Goal: Browse casually: Explore the website without a specific task or goal

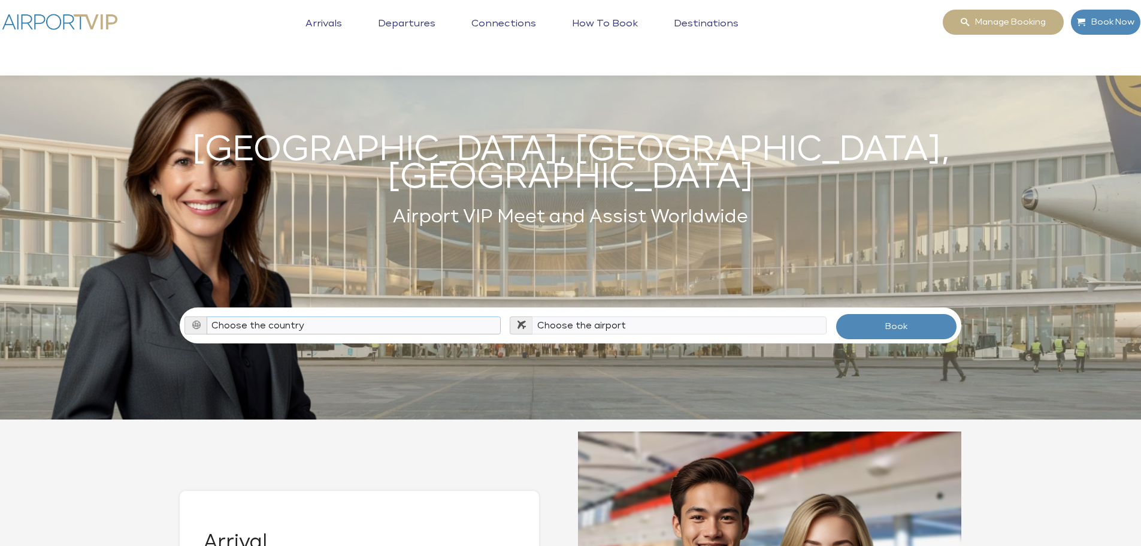
click at [299, 316] on select "Choose the country [GEOGRAPHIC_DATA] [GEOGRAPHIC_DATA] [GEOGRAPHIC_DATA] [GEOGR…" at bounding box center [354, 325] width 295 height 18
click at [680, 316] on select "Choose the airport" at bounding box center [679, 325] width 295 height 18
drag, startPoint x: 680, startPoint y: 314, endPoint x: 589, endPoint y: 337, distance: 93.3
click at [671, 316] on select "Choose the airport" at bounding box center [679, 325] width 295 height 18
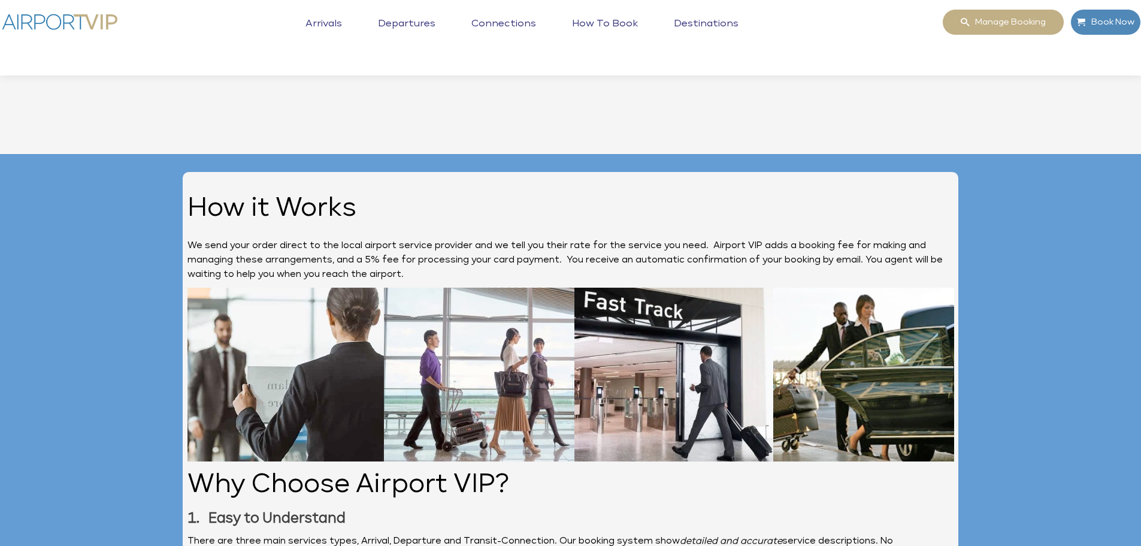
scroll to position [1497, 0]
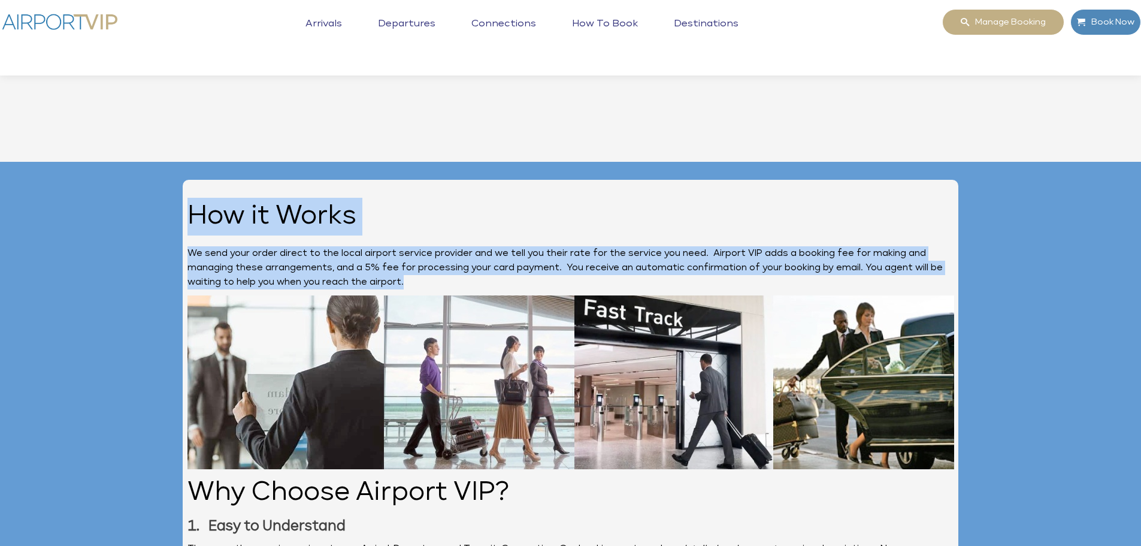
drag, startPoint x: 188, startPoint y: 229, endPoint x: 488, endPoint y: 289, distance: 305.5
click at [476, 235] on h2 "How it Works" at bounding box center [570, 217] width 767 height 38
drag, startPoint x: 476, startPoint y: 234, endPoint x: 461, endPoint y: 231, distance: 15.4
click at [476, 234] on h2 "How it Works" at bounding box center [570, 217] width 767 height 38
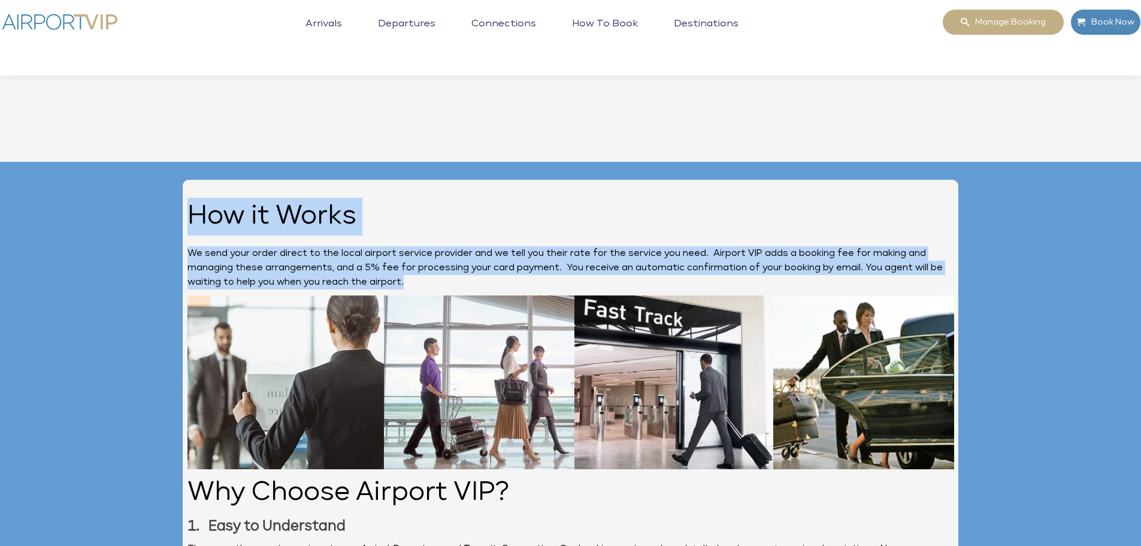
click at [411, 231] on h2 "How it Works" at bounding box center [570, 217] width 767 height 38
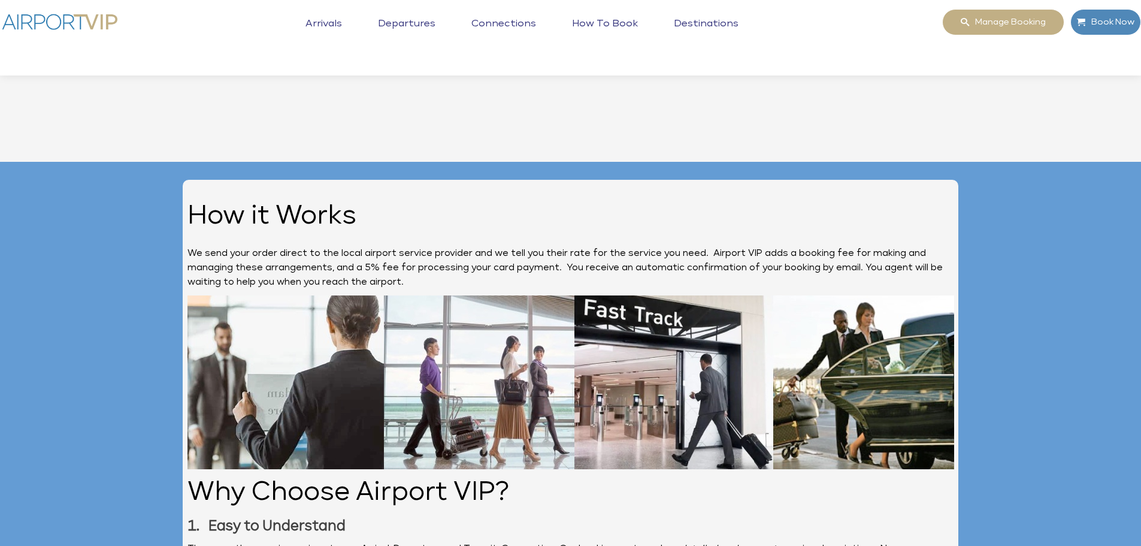
click at [193, 229] on h2 "How it Works" at bounding box center [570, 217] width 767 height 38
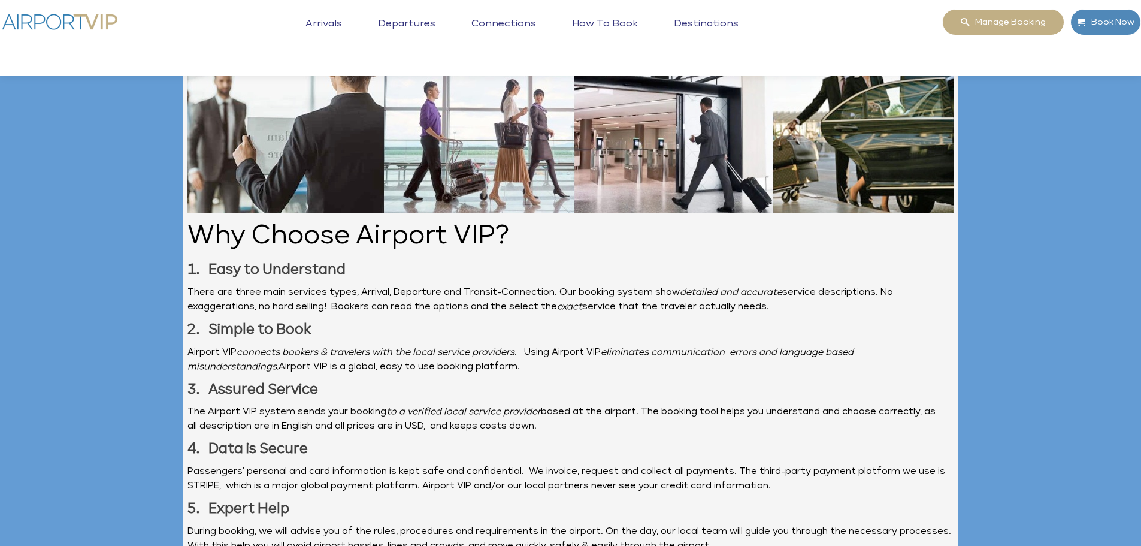
scroll to position [1737, 0]
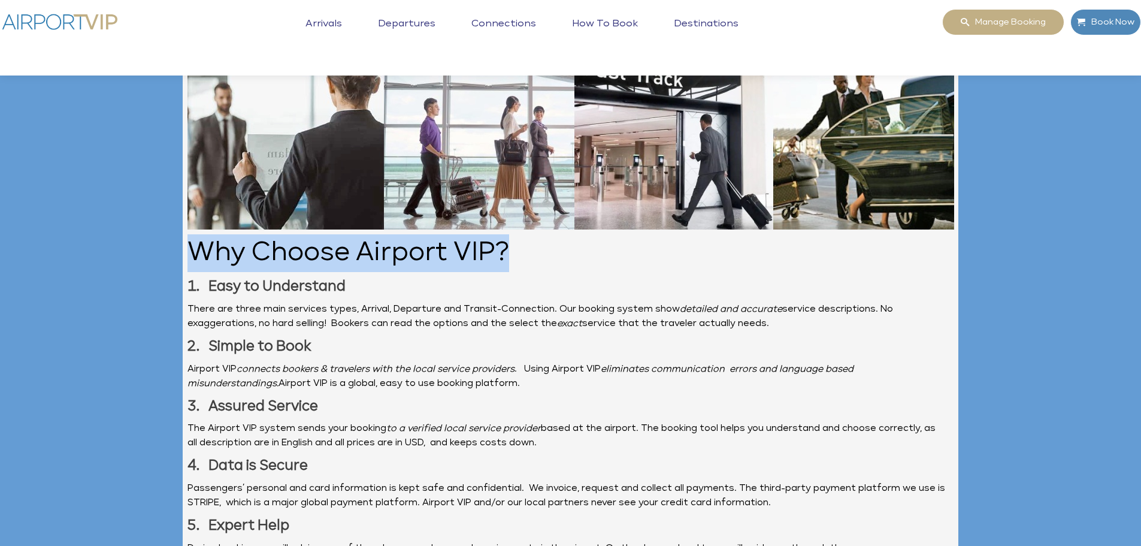
drag, startPoint x: 504, startPoint y: 271, endPoint x: 190, endPoint y: 271, distance: 313.9
click at [190, 271] on h2 "Why Choose Airport VIP?" at bounding box center [570, 253] width 767 height 38
click at [512, 272] on h2 "Why Choose Airport VIP?" at bounding box center [570, 253] width 767 height 38
drag, startPoint x: 524, startPoint y: 273, endPoint x: 197, endPoint y: 273, distance: 326.4
click at [197, 272] on h2 "Why Choose Airport VIP?" at bounding box center [570, 253] width 767 height 38
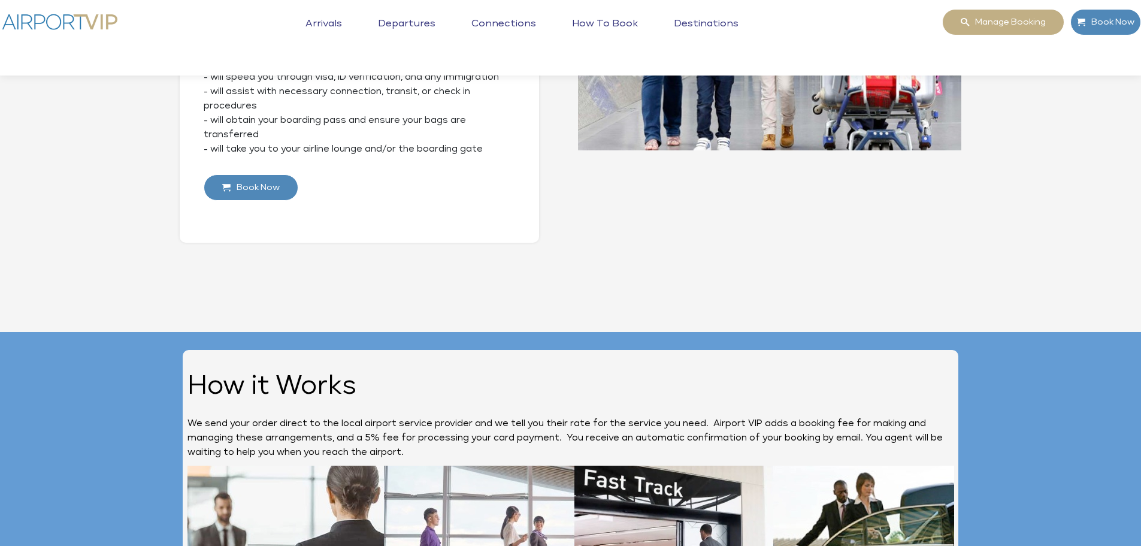
scroll to position [1318, 0]
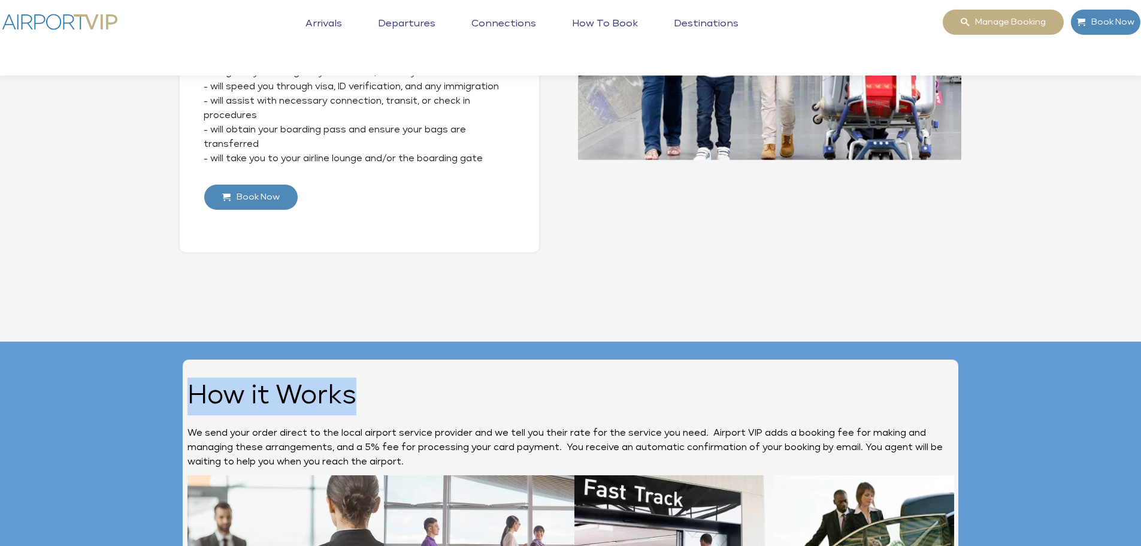
drag, startPoint x: 354, startPoint y: 419, endPoint x: 169, endPoint y: 414, distance: 185.1
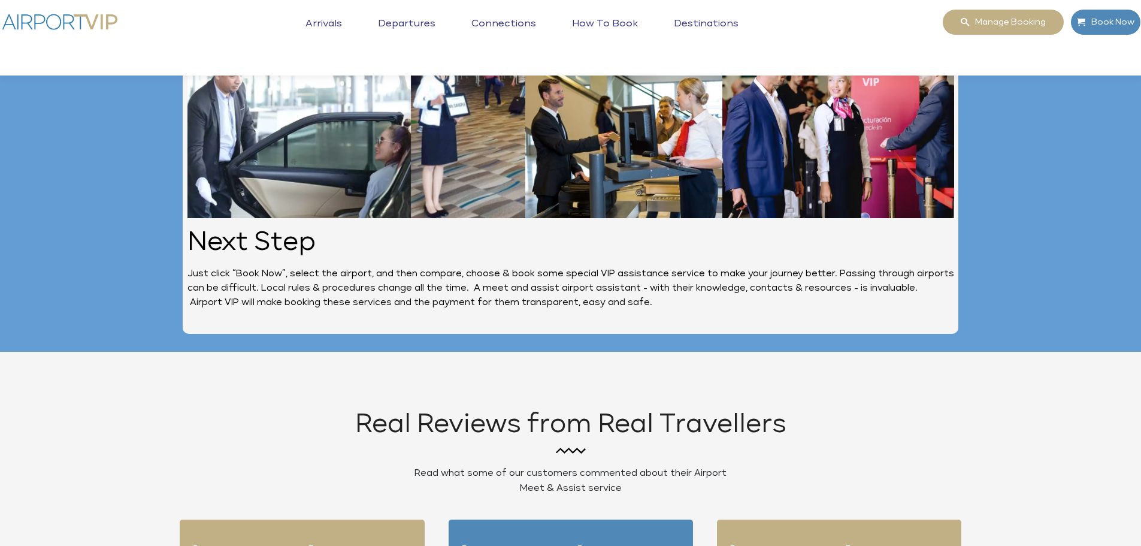
scroll to position [2336, 0]
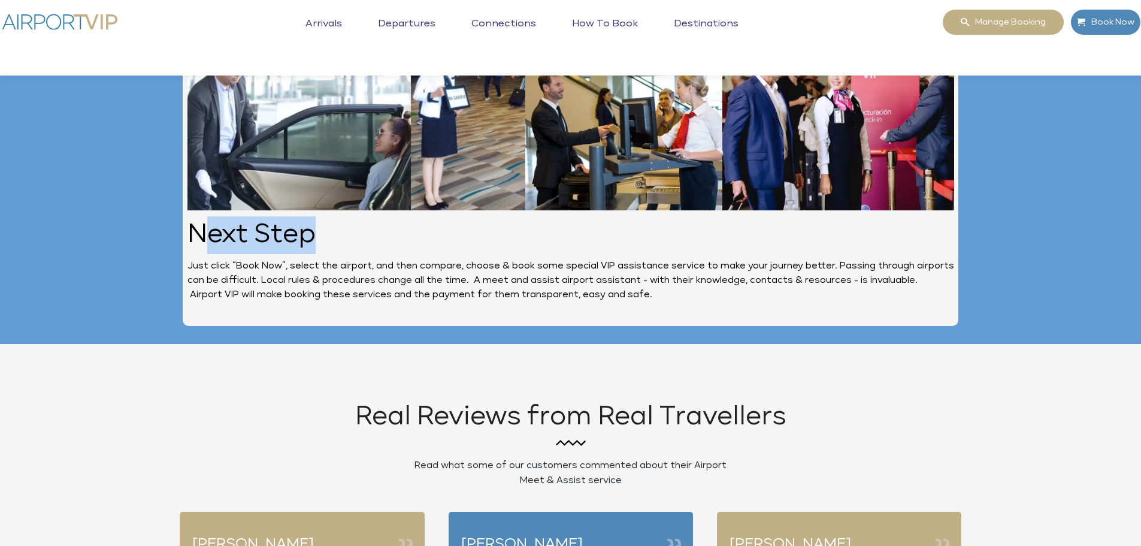
drag, startPoint x: 335, startPoint y: 250, endPoint x: 197, endPoint y: 261, distance: 138.2
click at [197, 254] on h2 "Next Step" at bounding box center [570, 235] width 767 height 38
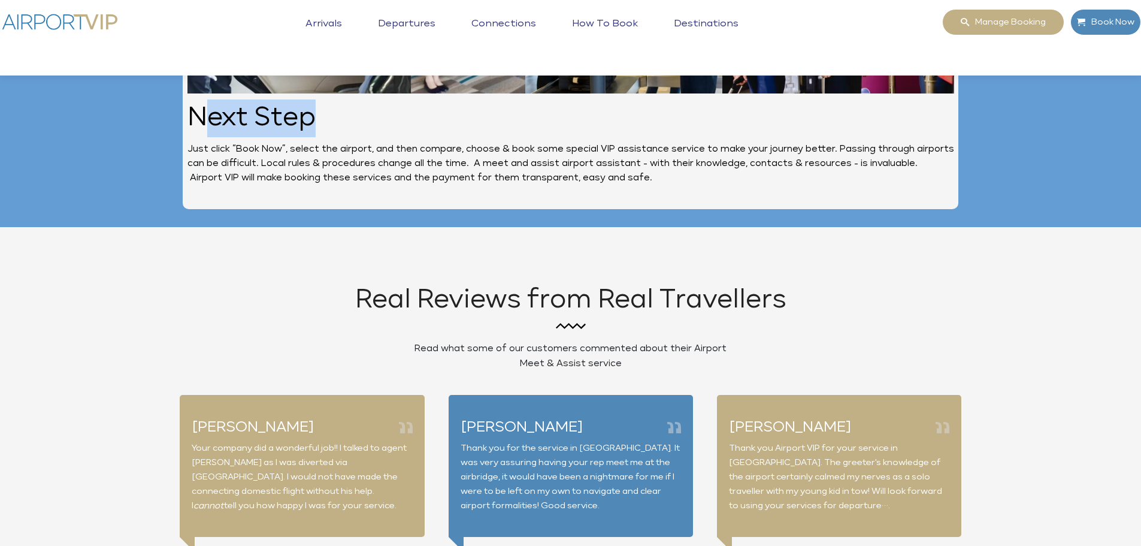
scroll to position [2396, 0]
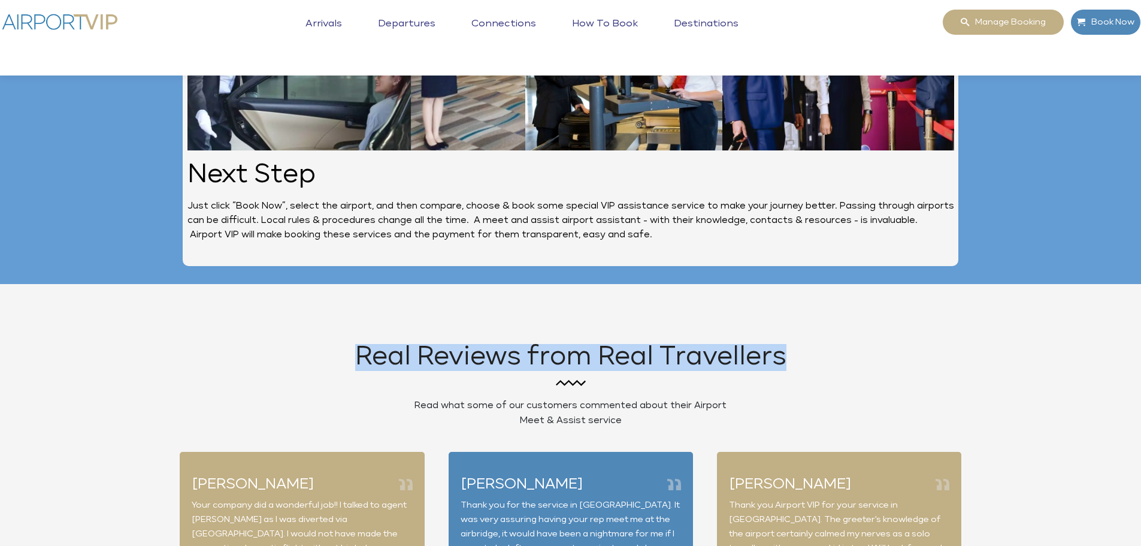
drag, startPoint x: 800, startPoint y: 378, endPoint x: 358, endPoint y: 394, distance: 442.9
click at [358, 386] on div "Real Reviews from Real Travellers" at bounding box center [571, 365] width 782 height 42
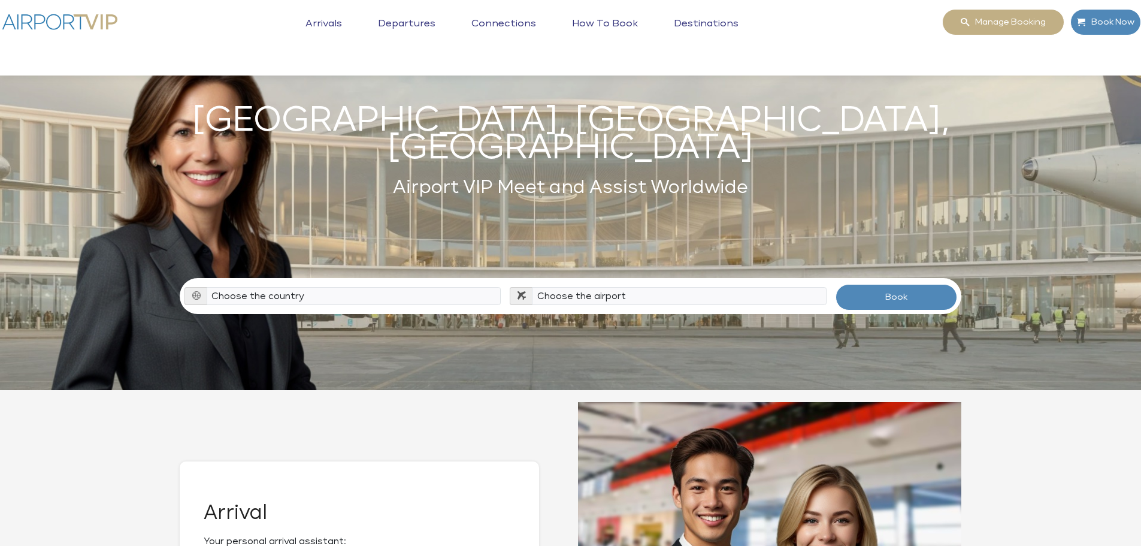
scroll to position [0, 0]
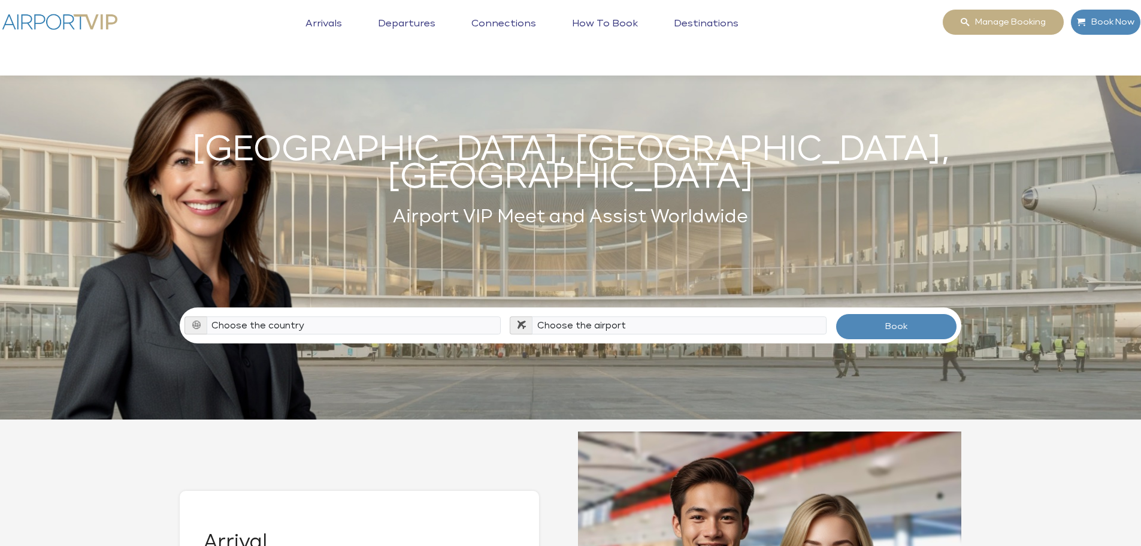
click at [143, 29] on div "Manage booking Book Now Toggle navigation Arrivals Departures Connections How t…" at bounding box center [571, 38] width 1150 height 58
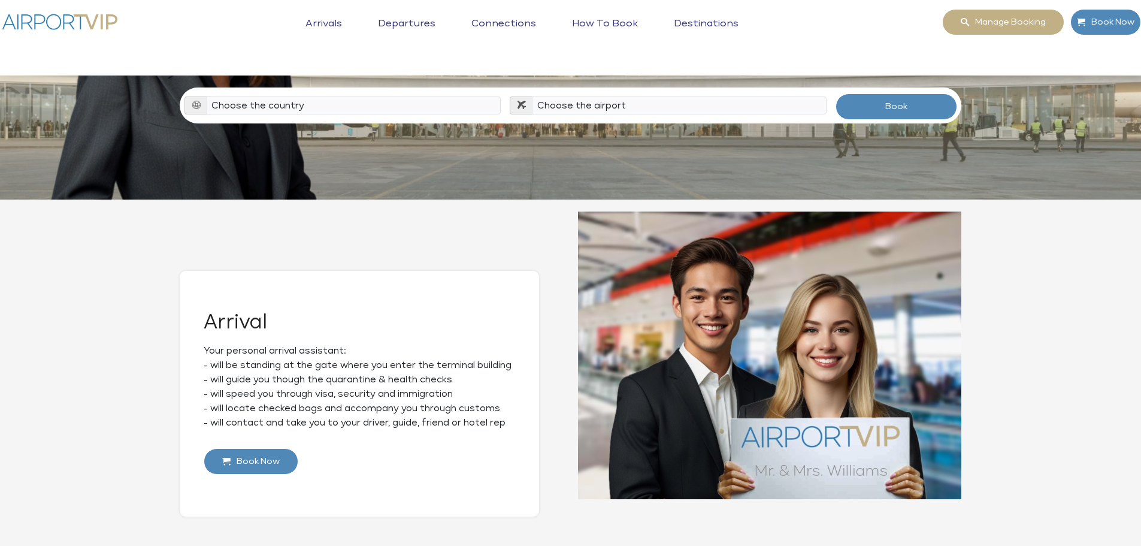
scroll to position [240, 0]
